Goal: Transaction & Acquisition: Purchase product/service

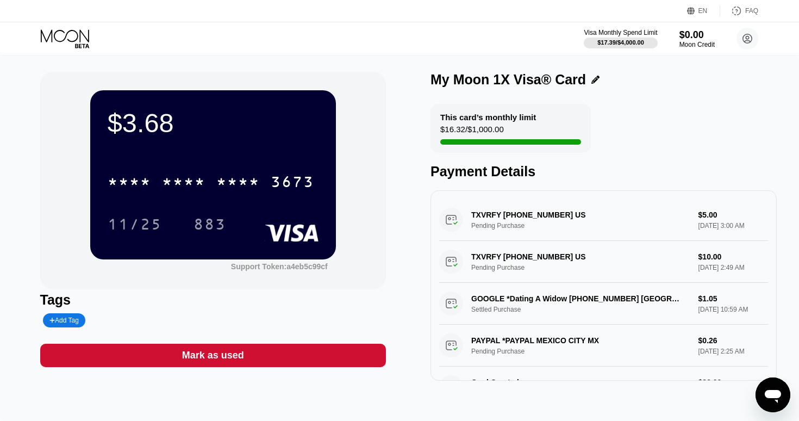
scroll to position [1, 0]
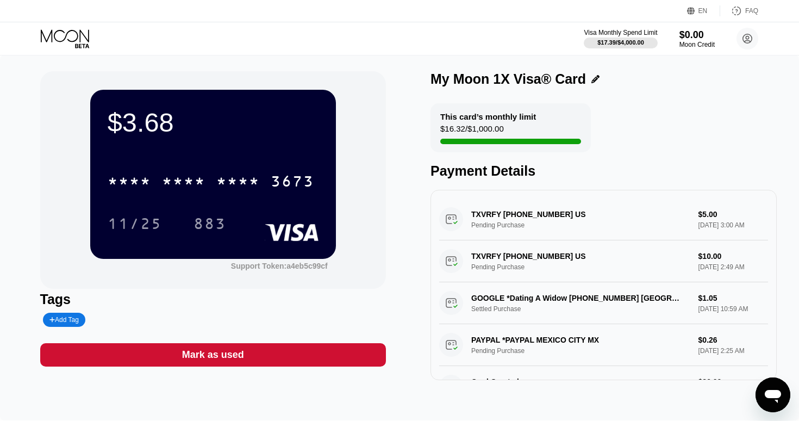
click at [83, 35] on icon at bounding box center [66, 38] width 51 height 19
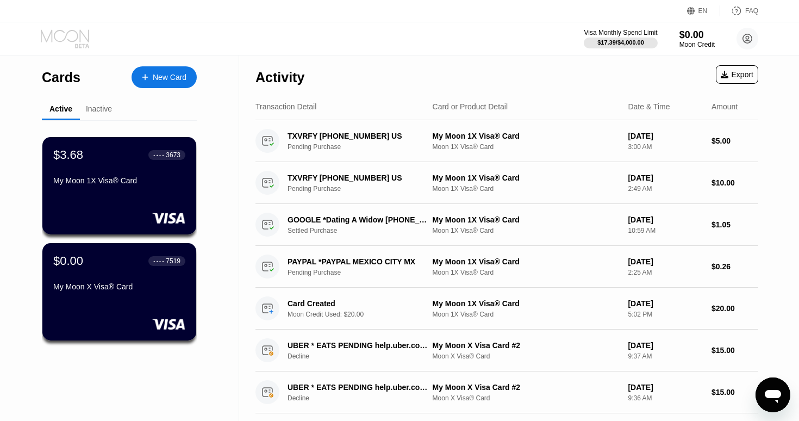
click at [83, 35] on icon at bounding box center [66, 38] width 51 height 19
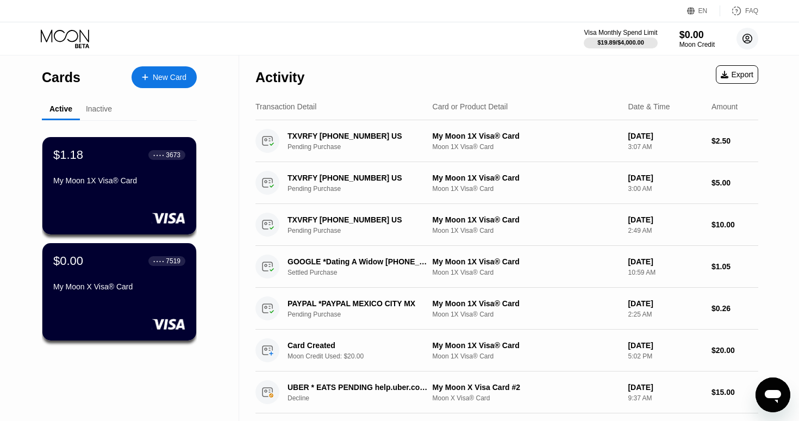
click at [752, 40] on circle at bounding box center [748, 39] width 22 height 22
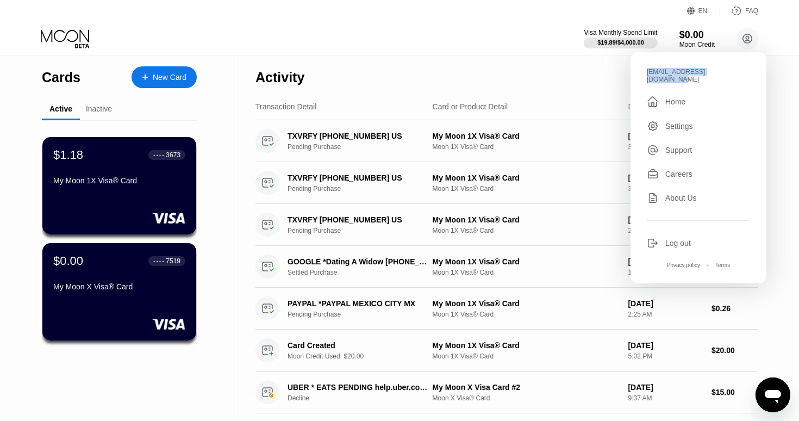
drag, startPoint x: 741, startPoint y: 73, endPoint x: 642, endPoint y: 70, distance: 99.0
click at [642, 70] on div "kromodosmichael@gmail.com  Home Settings Support Careers About Us Log out Priv…" at bounding box center [699, 167] width 136 height 231
copy div "kromodosmichael@gmail.com"
click at [701, 237] on div "Log out" at bounding box center [698, 243] width 103 height 12
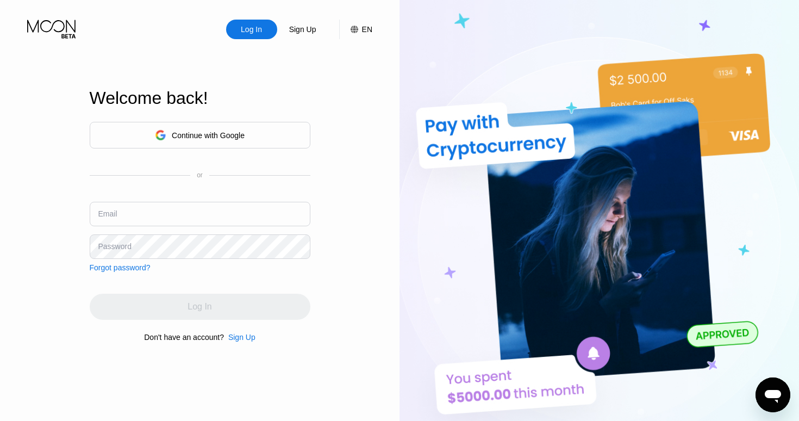
click at [352, 327] on div "Log In Sign Up EN Language Select an item Save Welcome back! Continue with Goog…" at bounding box center [200, 231] width 400 height 463
click at [241, 336] on div "Sign Up" at bounding box center [241, 337] width 27 height 9
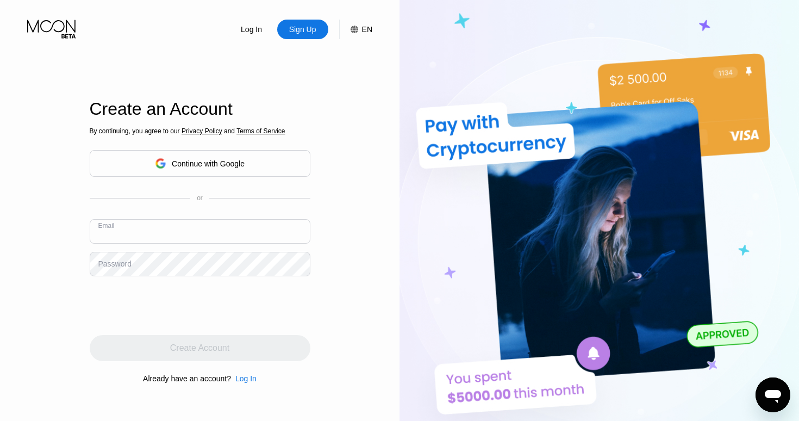
paste input "[EMAIL_ADDRESS][DOMAIN_NAME]"
type input "[EMAIL_ADDRESS][DOMAIN_NAME]"
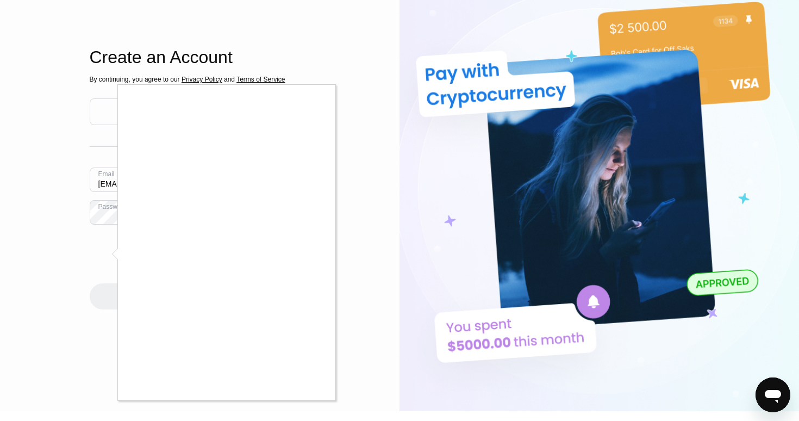
scroll to position [57, 0]
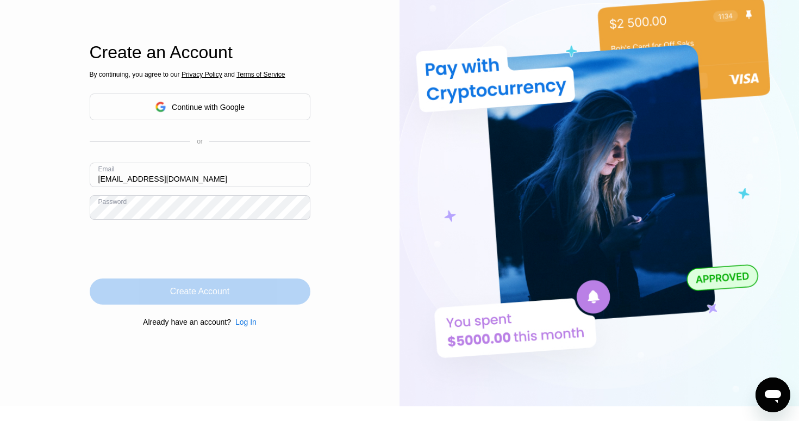
click at [238, 289] on div "Create Account" at bounding box center [200, 291] width 221 height 26
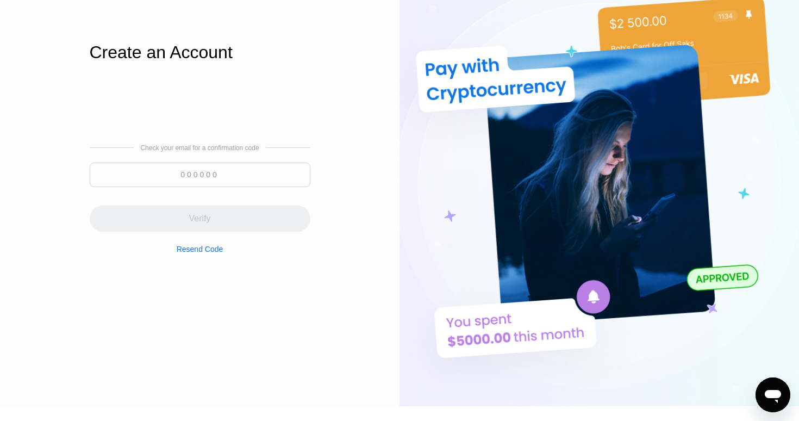
paste input "436123"
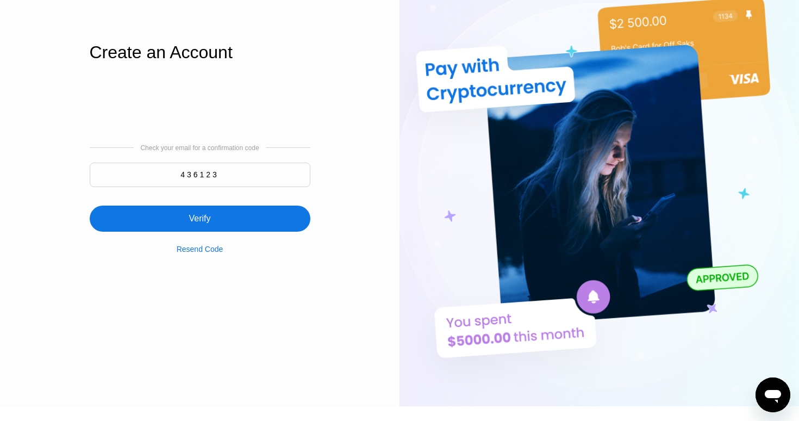
type input "436123"
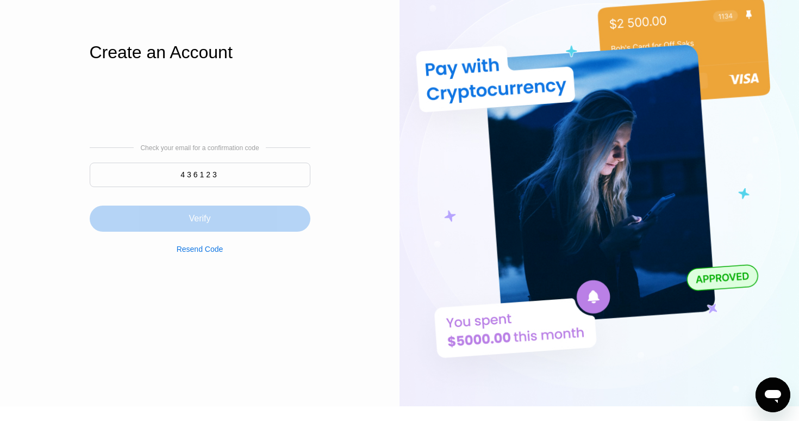
click at [279, 221] on div "Verify" at bounding box center [200, 219] width 221 height 26
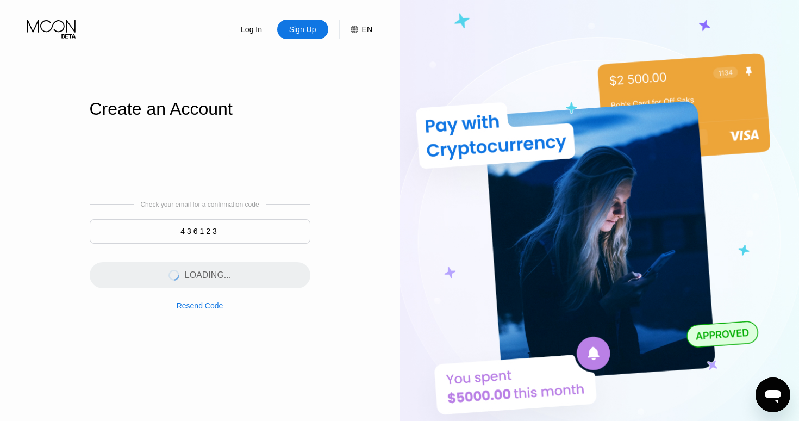
scroll to position [0, 0]
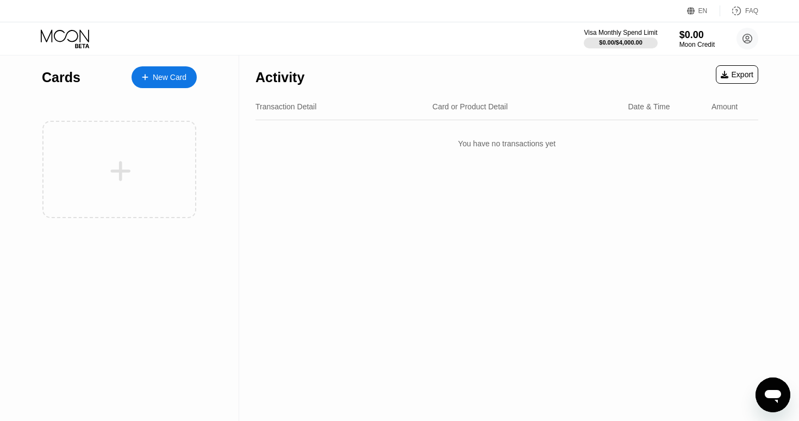
click at [291, 71] on div "Activity" at bounding box center [280, 78] width 49 height 16
drag, startPoint x: 257, startPoint y: 75, endPoint x: 353, endPoint y: 214, distance: 169.7
click at [353, 214] on div "Activity Export Transaction Detail Card or Product Detail Date & Time Amount Yo…" at bounding box center [507, 237] width 536 height 365
click at [305, 86] on div "Activity Export" at bounding box center [507, 74] width 503 height 38
click at [262, 80] on div "Activity" at bounding box center [280, 78] width 49 height 16
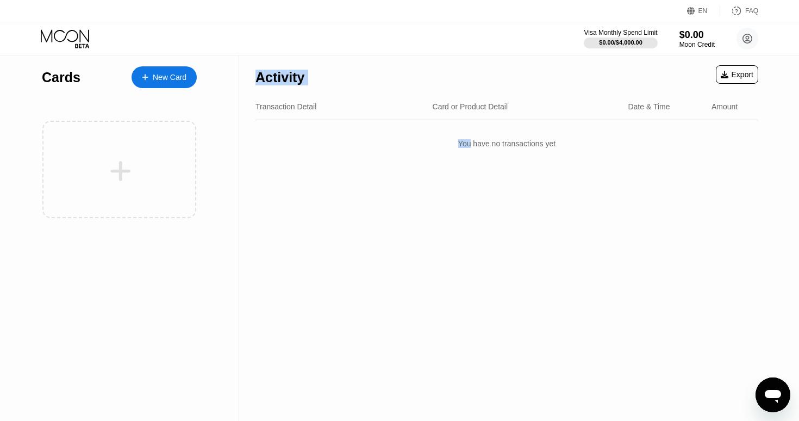
drag, startPoint x: 262, startPoint y: 80, endPoint x: 264, endPoint y: 90, distance: 10.7
click at [266, 92] on div "Activity" at bounding box center [280, 74] width 49 height 38
click at [264, 90] on div "Activity" at bounding box center [280, 74] width 49 height 38
drag, startPoint x: 257, startPoint y: 77, endPoint x: 247, endPoint y: 42, distance: 36.3
click at [247, 42] on div "EN Language Select an item Save FAQ Visa Monthly Spend Limit $0.00 / $4,000.00 …" at bounding box center [399, 210] width 799 height 421
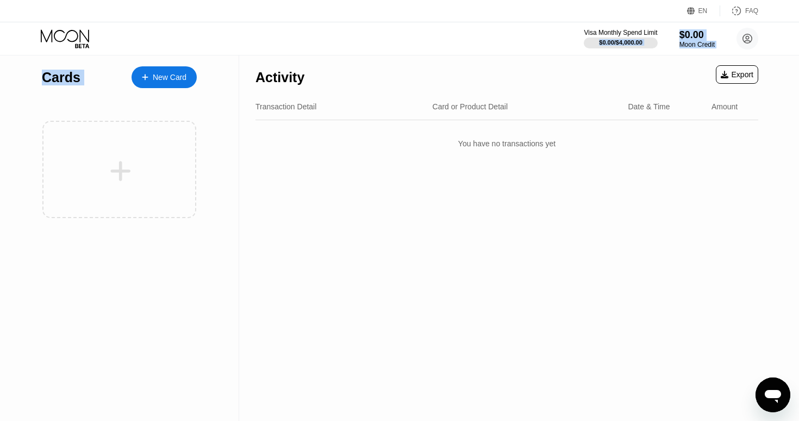
click at [259, 98] on div "Transaction Detail Card or Product Detail Date & Time Amount" at bounding box center [507, 107] width 503 height 27
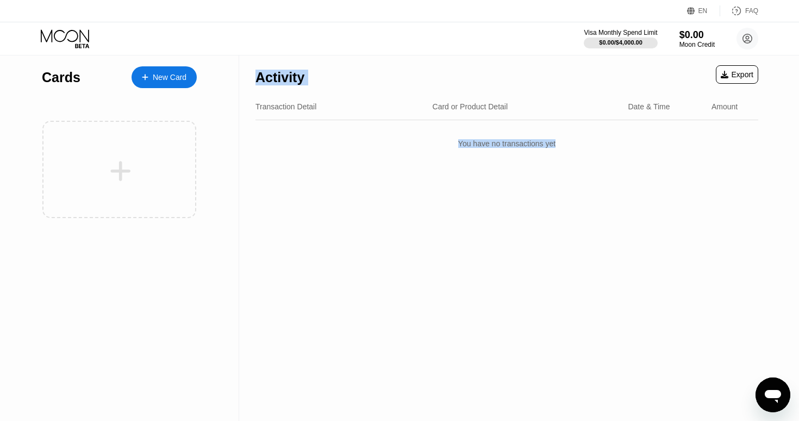
drag, startPoint x: 253, startPoint y: 74, endPoint x: 326, endPoint y: 206, distance: 150.7
click at [326, 206] on div "Activity Export Transaction Detail Card or Product Detail Date & Time Amount Yo…" at bounding box center [507, 237] width 536 height 365
drag, startPoint x: 256, startPoint y: 77, endPoint x: 303, endPoint y: 150, distance: 87.6
click at [303, 152] on div "Activity Export Transaction Detail Card or Product Detail Date & Time Amount Yo…" at bounding box center [507, 106] width 503 height 103
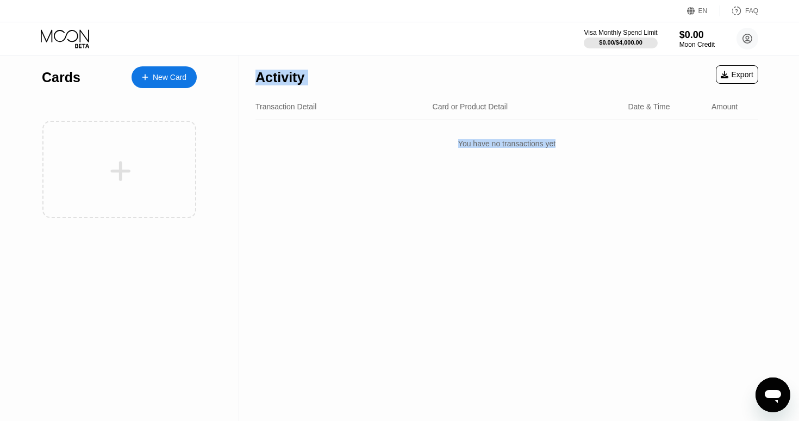
click at [320, 92] on div "Activity Export" at bounding box center [507, 74] width 503 height 38
drag, startPoint x: 256, startPoint y: 78, endPoint x: 303, endPoint y: 179, distance: 111.7
click at [303, 179] on div "Activity Export Transaction Detail Card or Product Detail Date & Time Amount Yo…" at bounding box center [507, 237] width 536 height 365
click at [239, 96] on div "Activity Export Transaction Detail Card or Product Detail Date & Time Amount Yo…" at bounding box center [507, 237] width 536 height 365
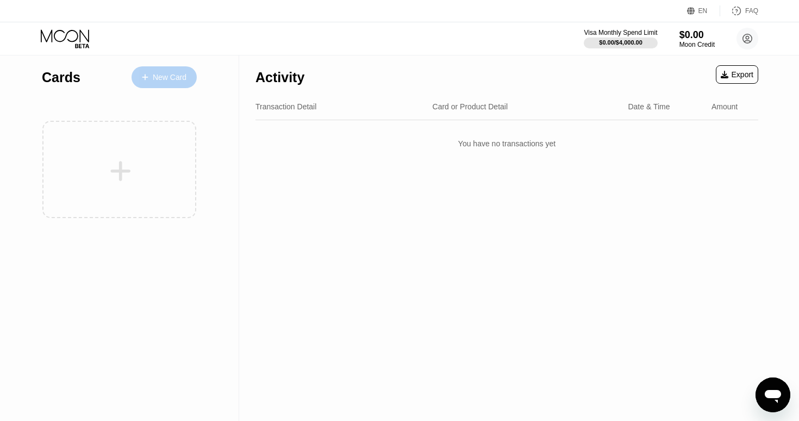
click at [166, 73] on div "New Card" at bounding box center [170, 77] width 34 height 9
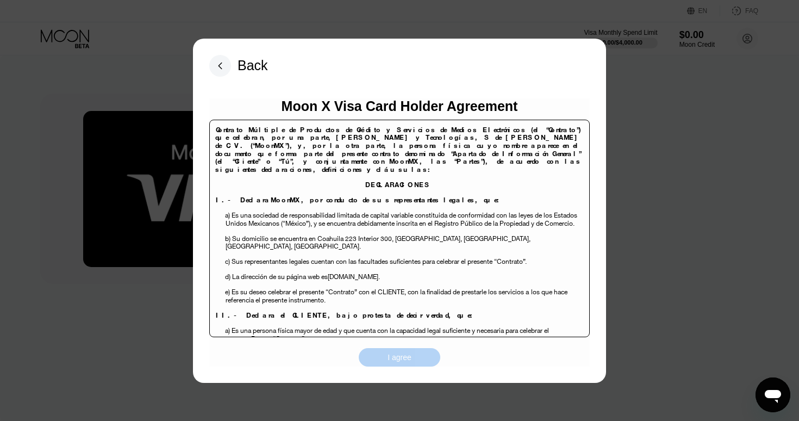
click at [418, 354] on div "I agree" at bounding box center [400, 357] width 82 height 18
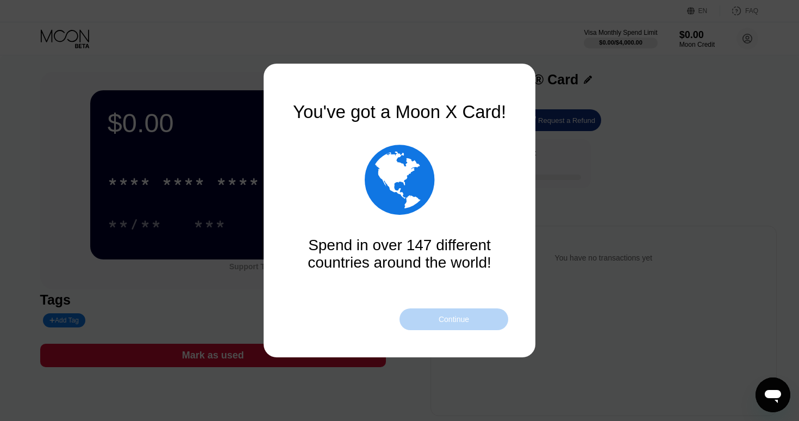
click at [438, 328] on div "Continue" at bounding box center [454, 319] width 109 height 22
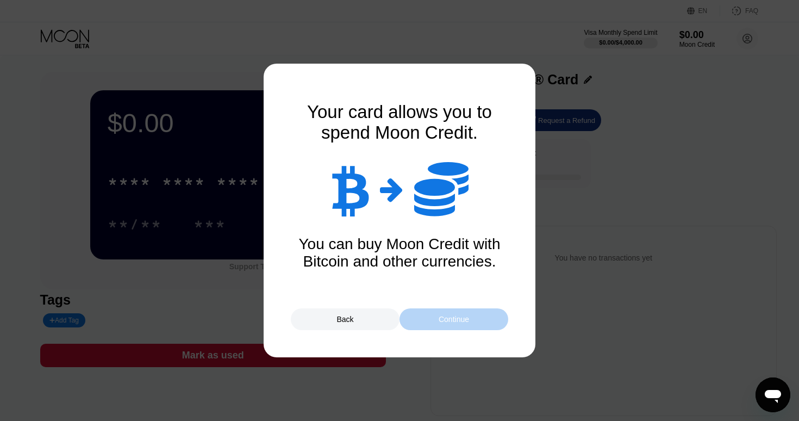
click at [437, 327] on div "Continue" at bounding box center [454, 319] width 109 height 22
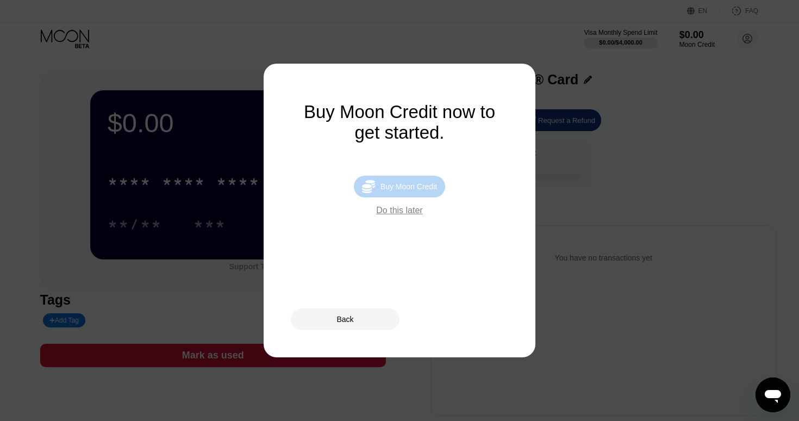
click at [420, 188] on div "Buy Moon Credit" at bounding box center [409, 186] width 57 height 9
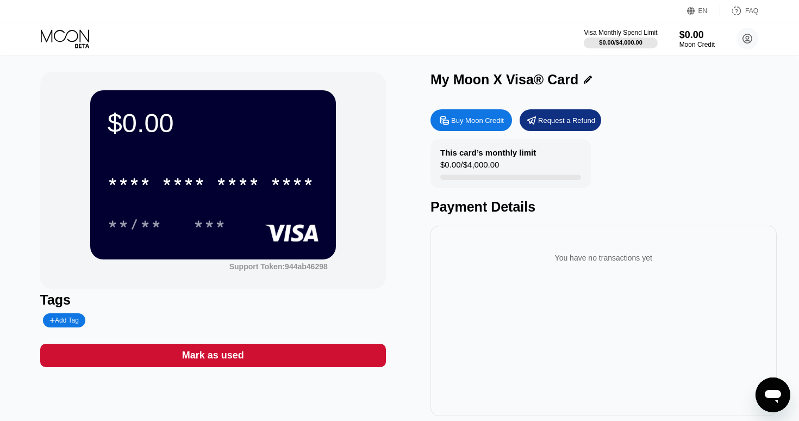
type input "0"
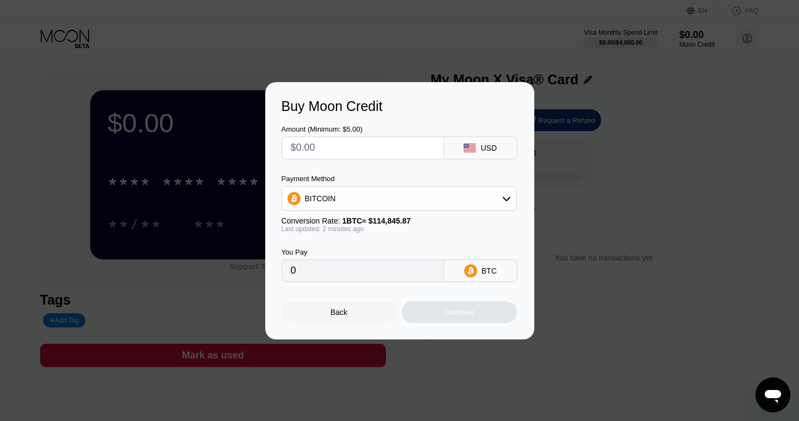
click at [399, 148] on input "text" at bounding box center [363, 148] width 144 height 22
type input "$2"
type input "0.00001742"
type input "0"
type input "$2"
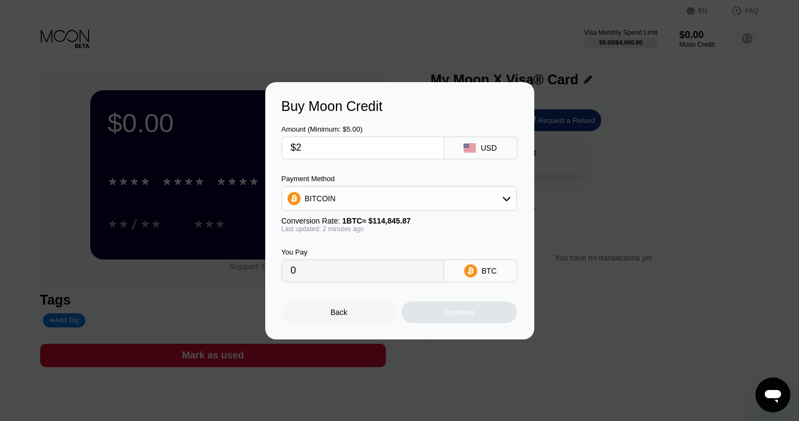
type input "0.00001742"
type input "$25"
type input "0.00021769"
type input "$2"
type input "0.00001742"
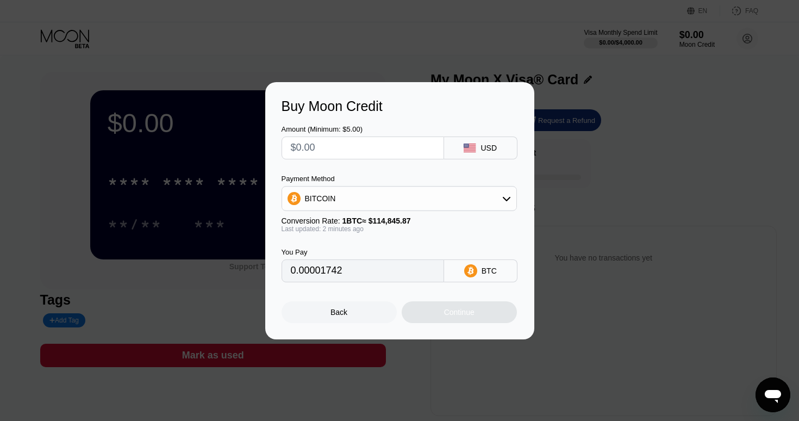
type input "0"
type input "$2"
type input "0.00001742"
type input "$26"
type input "0.00022640"
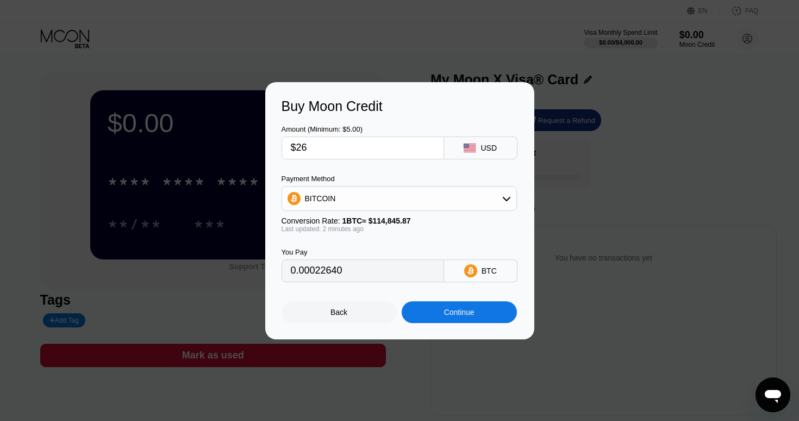
type input "$2"
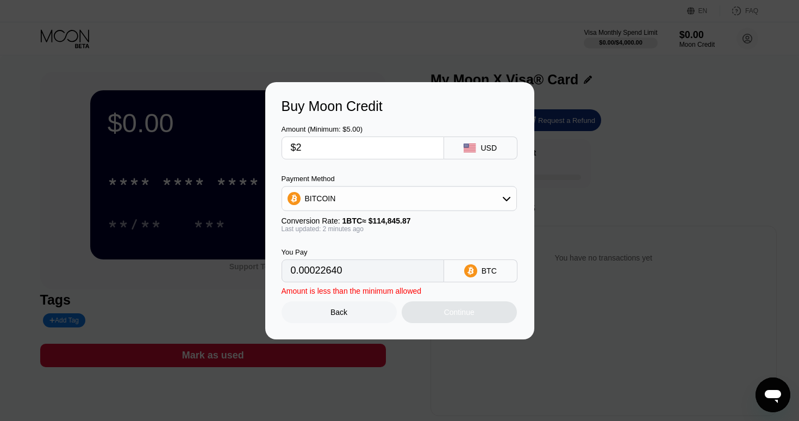
type input "0.00001742"
type input "$27"
type input "0.00023510"
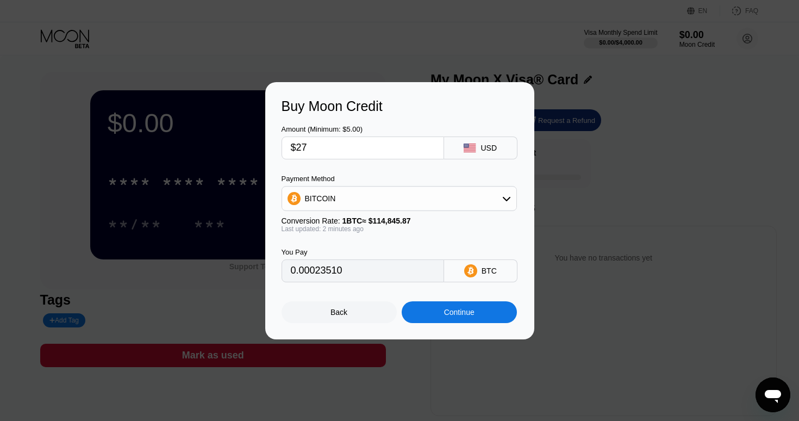
type input "$27"
click at [398, 175] on div "Payment Method" at bounding box center [399, 179] width 235 height 8
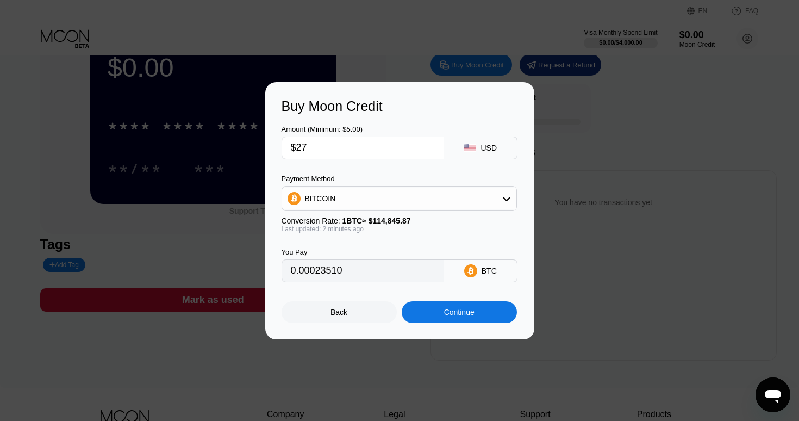
scroll to position [79, 0]
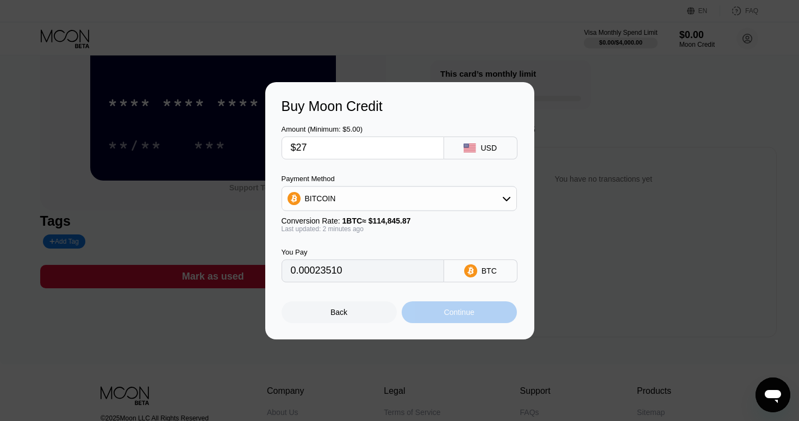
click at [458, 308] on div "Continue" at bounding box center [459, 312] width 115 height 22
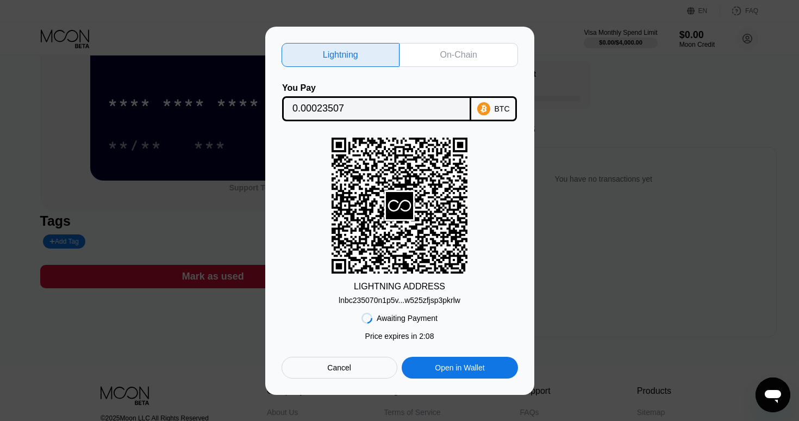
click at [501, 111] on div "BTC" at bounding box center [502, 108] width 15 height 9
click at [427, 362] on div "Open in Wallet" at bounding box center [460, 368] width 116 height 22
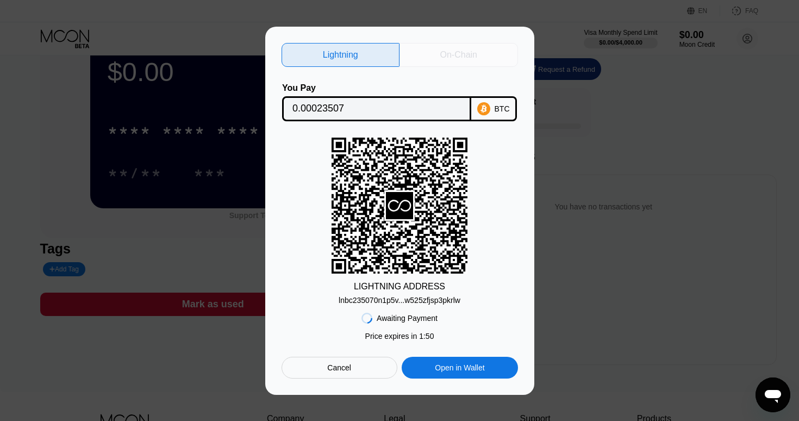
click at [467, 55] on div "On-Chain" at bounding box center [459, 54] width 37 height 11
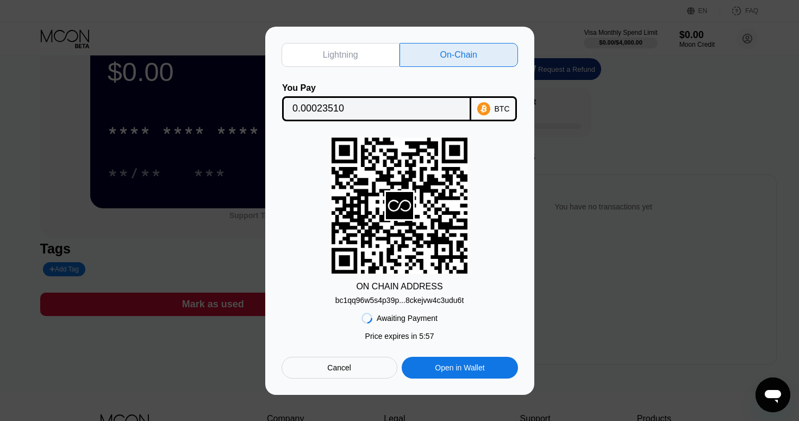
click at [412, 293] on div "bc1qq96w5s4p39p...8ckejvw4c3udu6t" at bounding box center [400, 298] width 129 height 13
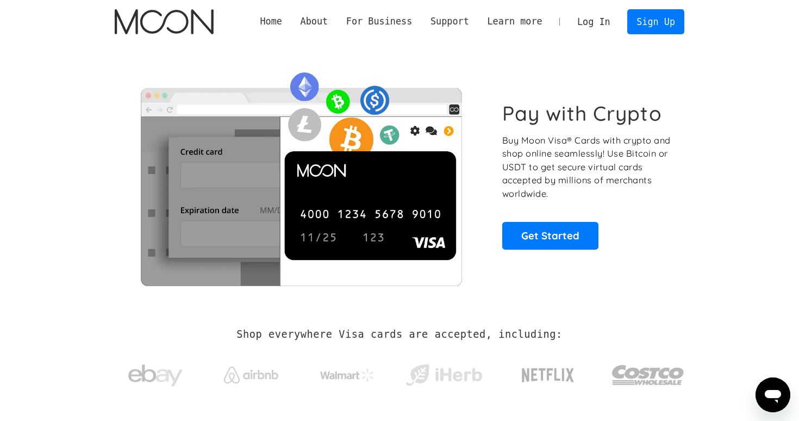
click at [595, 27] on link "Log In" at bounding box center [593, 22] width 51 height 24
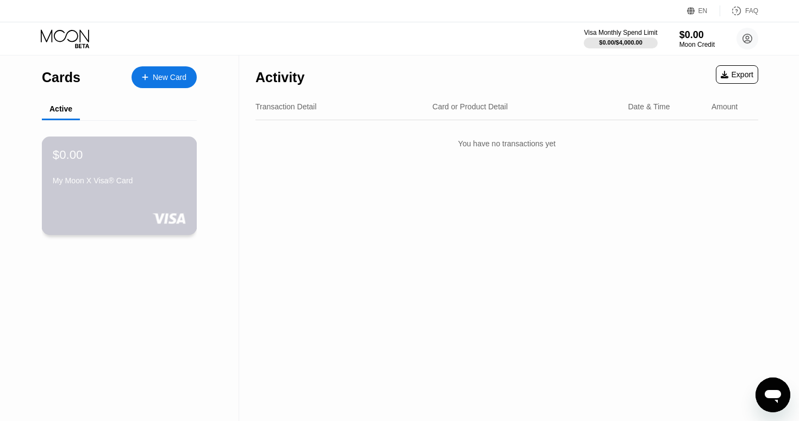
click at [146, 178] on div "My Moon X Visa® Card" at bounding box center [119, 180] width 133 height 9
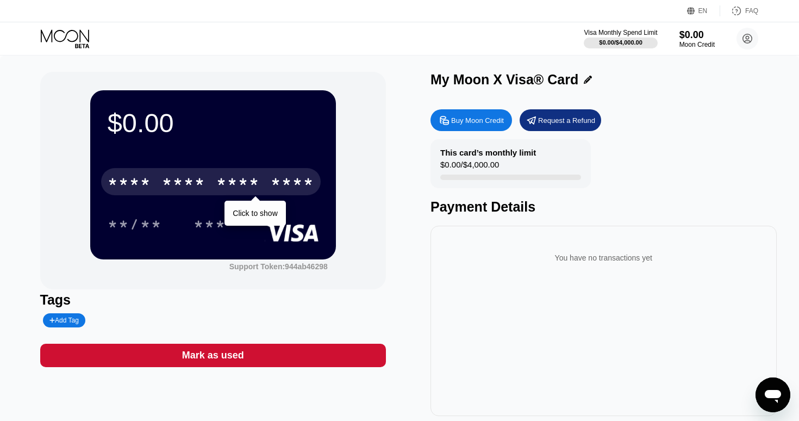
click at [274, 183] on div "****" at bounding box center [293, 183] width 44 height 17
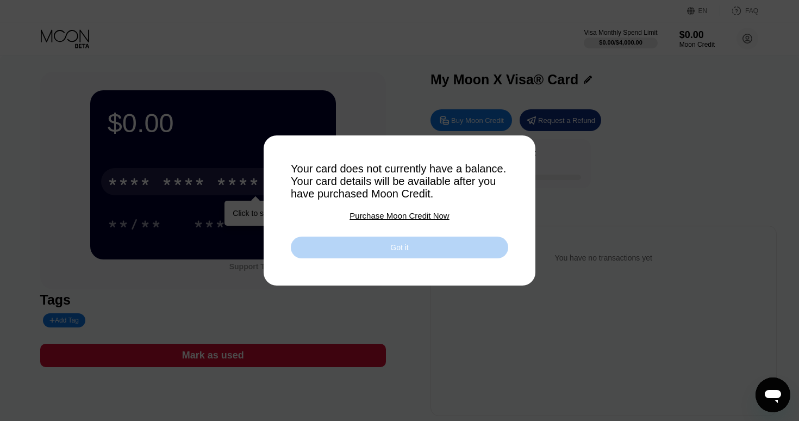
click at [448, 256] on div "Got it" at bounding box center [400, 248] width 218 height 22
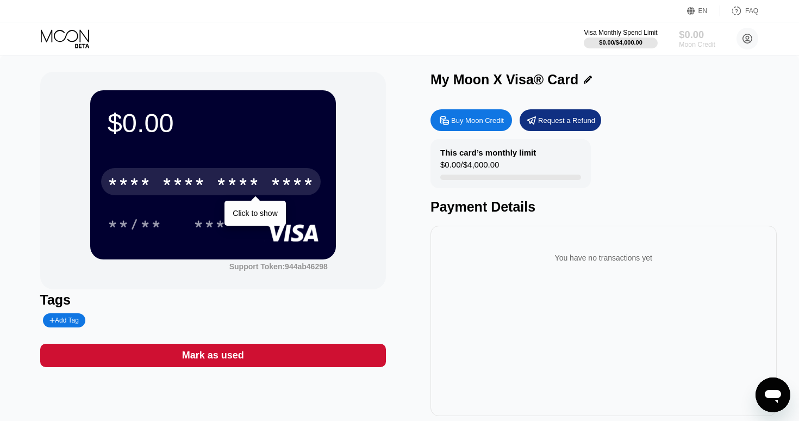
click at [689, 36] on div "$0.00" at bounding box center [697, 34] width 36 height 11
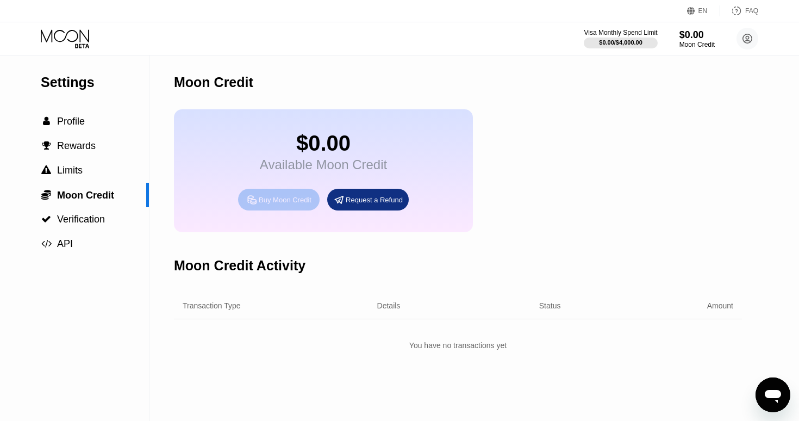
click at [305, 201] on div "Buy Moon Credit" at bounding box center [285, 199] width 53 height 9
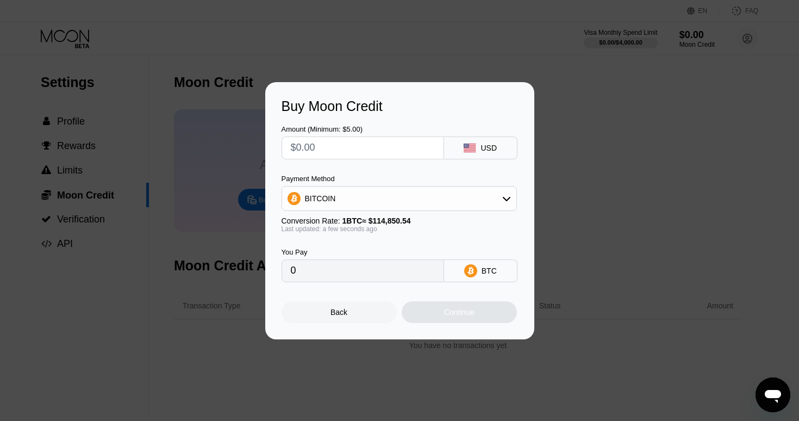
click at [399, 150] on input "text" at bounding box center [363, 148] width 144 height 22
type input "$4"
type input "0.00003483"
type input "0"
type input "$2"
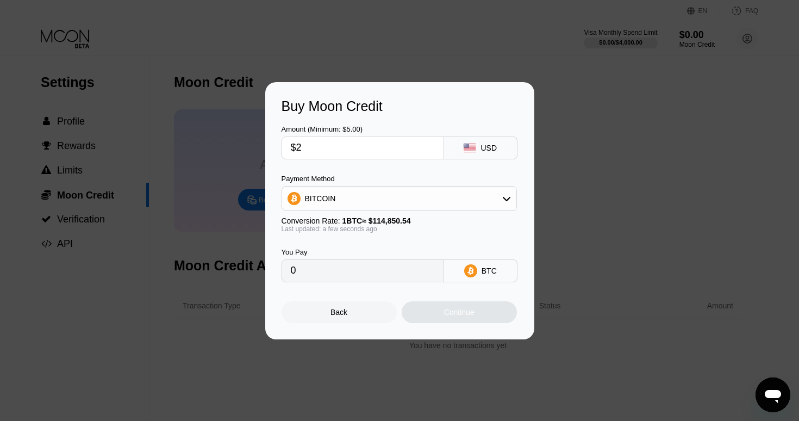
type input "0.00001742"
type input "$27"
type input "0.00023509"
type input "$27"
click at [466, 317] on div "Continue" at bounding box center [459, 312] width 30 height 9
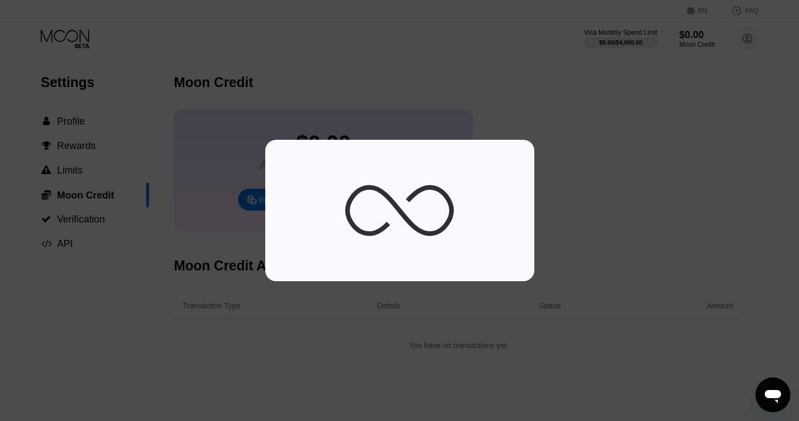
click at [394, 119] on div at bounding box center [399, 210] width 799 height 421
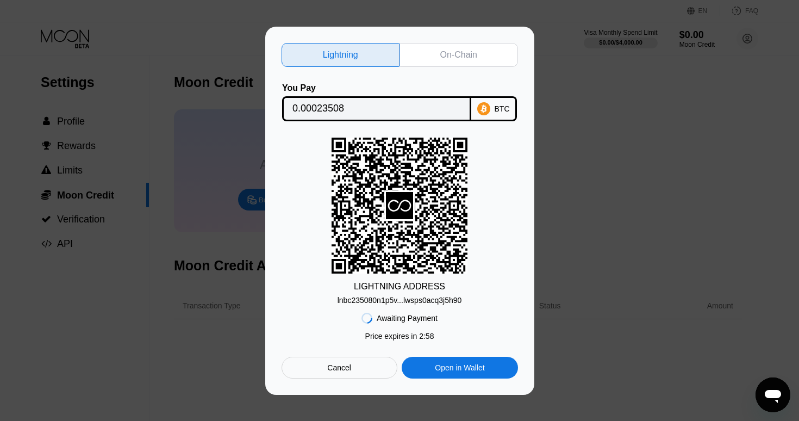
click at [653, 135] on div "Lightning On-Chain You Pay 0.00023508 BTC LIGHTNING ADDRESS lnbc235080n1p5v...l…" at bounding box center [399, 211] width 799 height 368
click at [336, 364] on div "Cancel" at bounding box center [339, 368] width 24 height 10
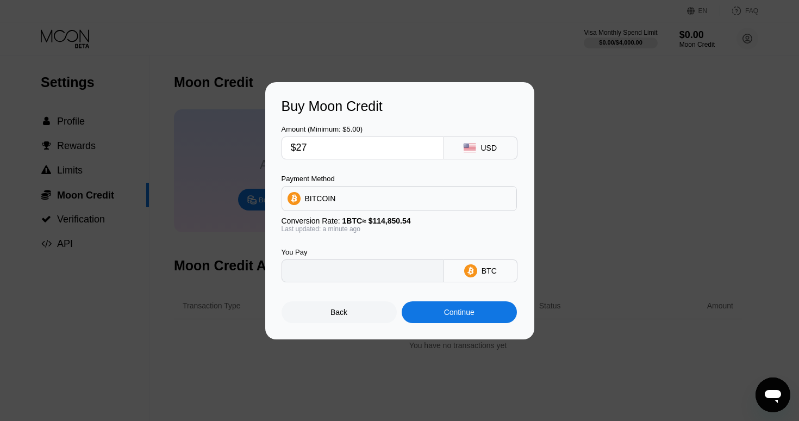
type input "0.00023509"
click at [397, 189] on div "BITCOIN" at bounding box center [399, 199] width 234 height 22
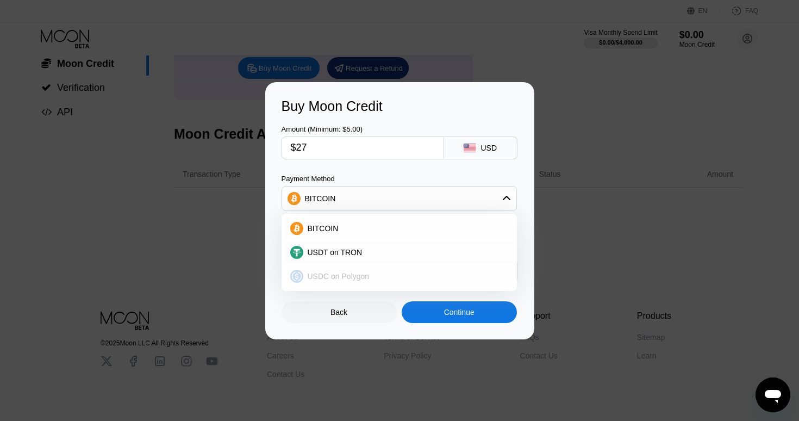
scroll to position [161, 0]
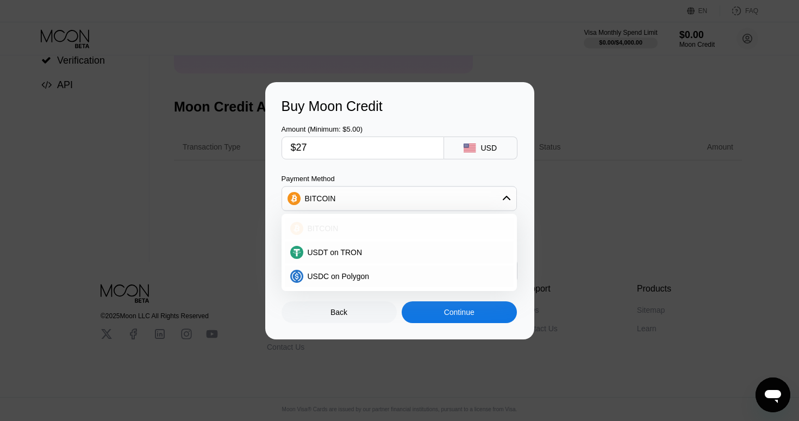
click at [376, 224] on div "BITCOIN" at bounding box center [405, 228] width 205 height 9
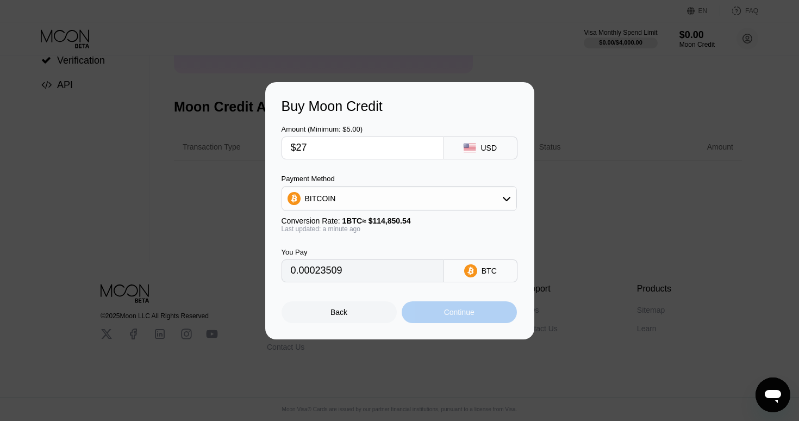
click at [502, 318] on div "Continue" at bounding box center [459, 312] width 115 height 22
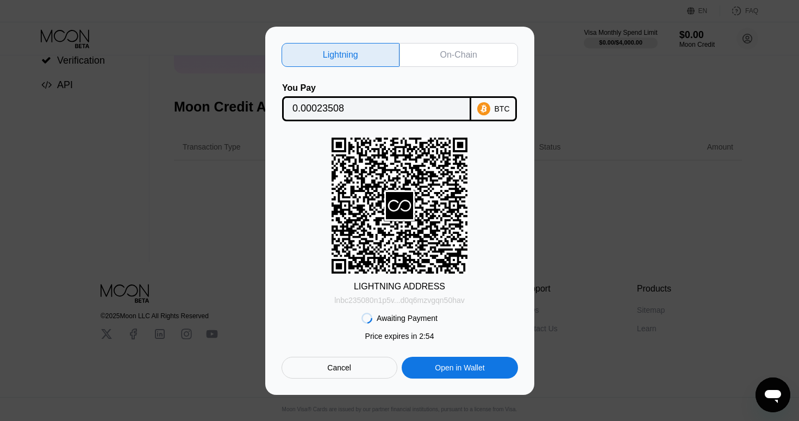
click at [425, 299] on div "lnbc235080n1p5v...d0q6mzvgqn50hav" at bounding box center [399, 300] width 130 height 9
click at [421, 320] on div "Awaiting Payment" at bounding box center [407, 318] width 61 height 9
click at [443, 369] on div "Open in Wallet" at bounding box center [459, 368] width 49 height 10
click at [393, 250] on rect at bounding box center [400, 206] width 136 height 136
click at [490, 105] on icon at bounding box center [484, 108] width 13 height 13
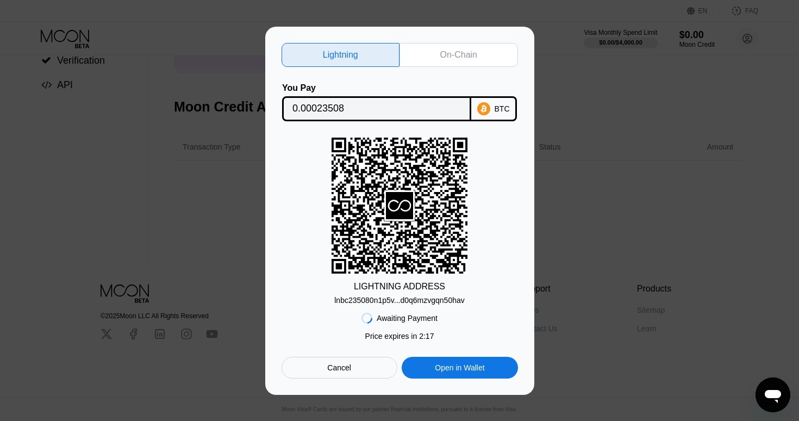
click at [432, 283] on div "LIGHTNING ADDRESS" at bounding box center [399, 287] width 91 height 10
click at [435, 299] on div "lnbc235080n1p5v...d0q6mzvgqn50hav" at bounding box center [399, 300] width 130 height 9
click at [472, 51] on div "On-Chain" at bounding box center [459, 54] width 37 height 11
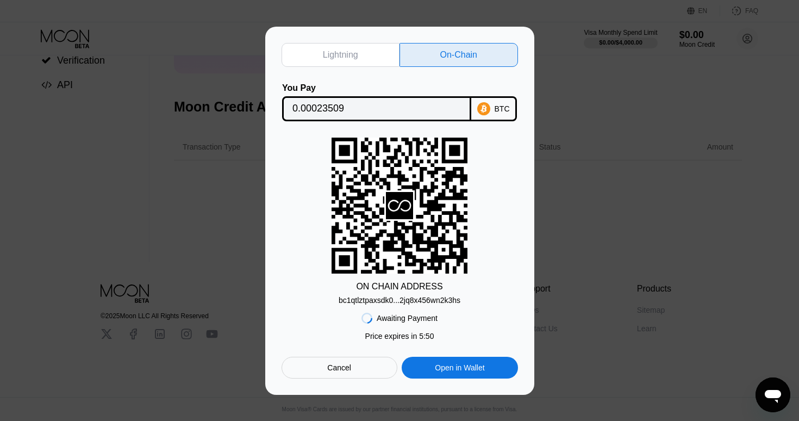
click at [448, 293] on div "bc1qtlztpaxsdk0...2jq8x456wn2k3hs" at bounding box center [400, 298] width 122 height 13
click at [171, 133] on div "Lightning On-Chain You Pay 0.00023509 BTC ON CHAIN ADDRESS bc1qtlztpaxsdk0...2j…" at bounding box center [399, 211] width 799 height 368
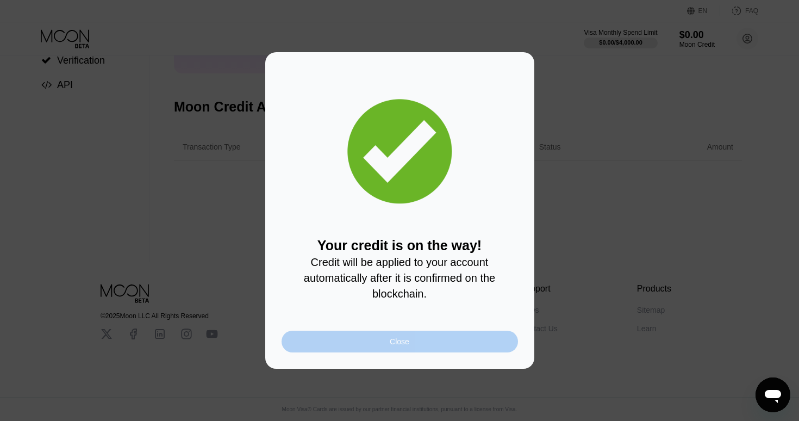
click at [491, 336] on div "Close" at bounding box center [400, 342] width 237 height 22
